Goal: Information Seeking & Learning: Learn about a topic

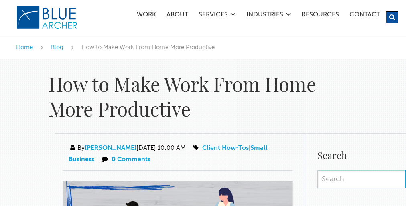
click at [203, 103] on h1 "How to Make Work From Home More Productive" at bounding box center [203, 96] width 309 height 50
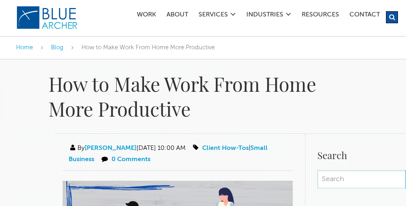
click at [203, 103] on h1 "How to Make Work From Home More Productive" at bounding box center [203, 96] width 309 height 50
